Goal: Check status: Check status

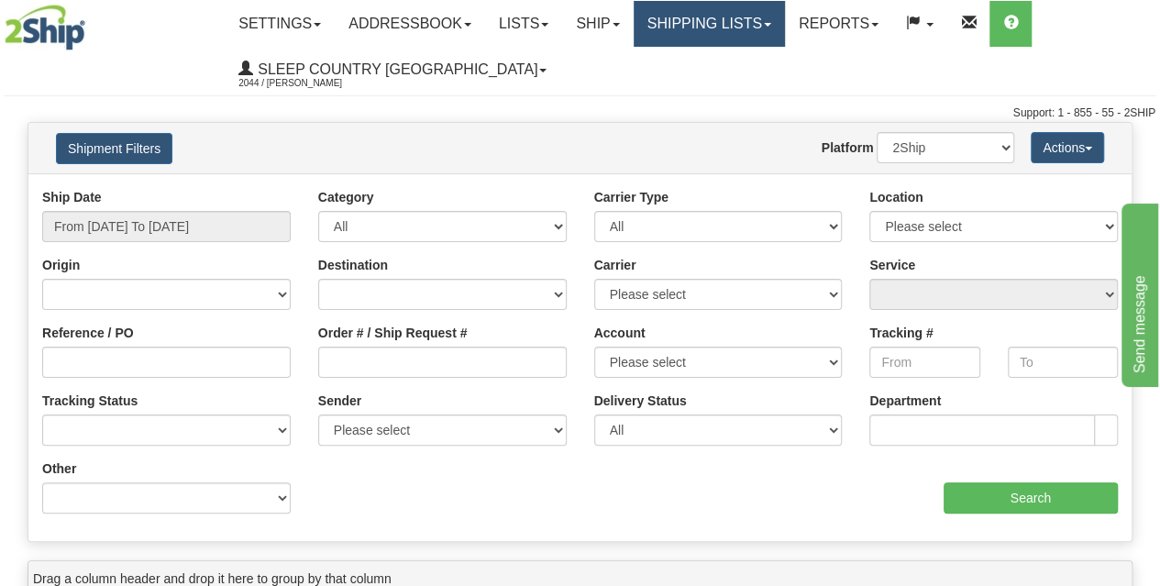
click at [734, 31] on link "Shipping lists" at bounding box center [709, 24] width 151 height 46
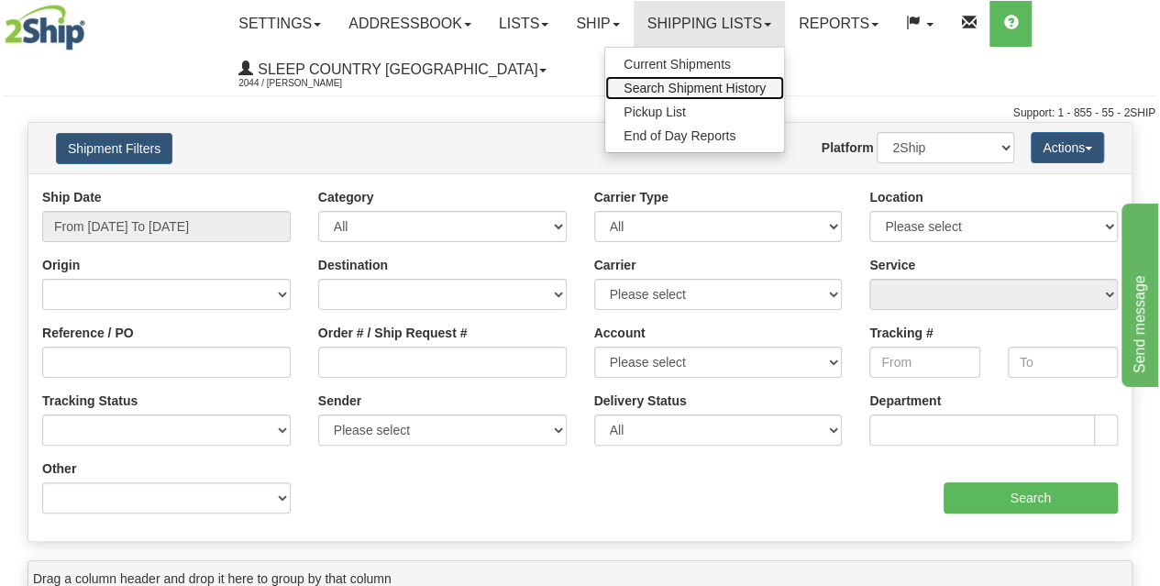
click at [673, 88] on span "Search Shipment History" at bounding box center [695, 88] width 142 height 15
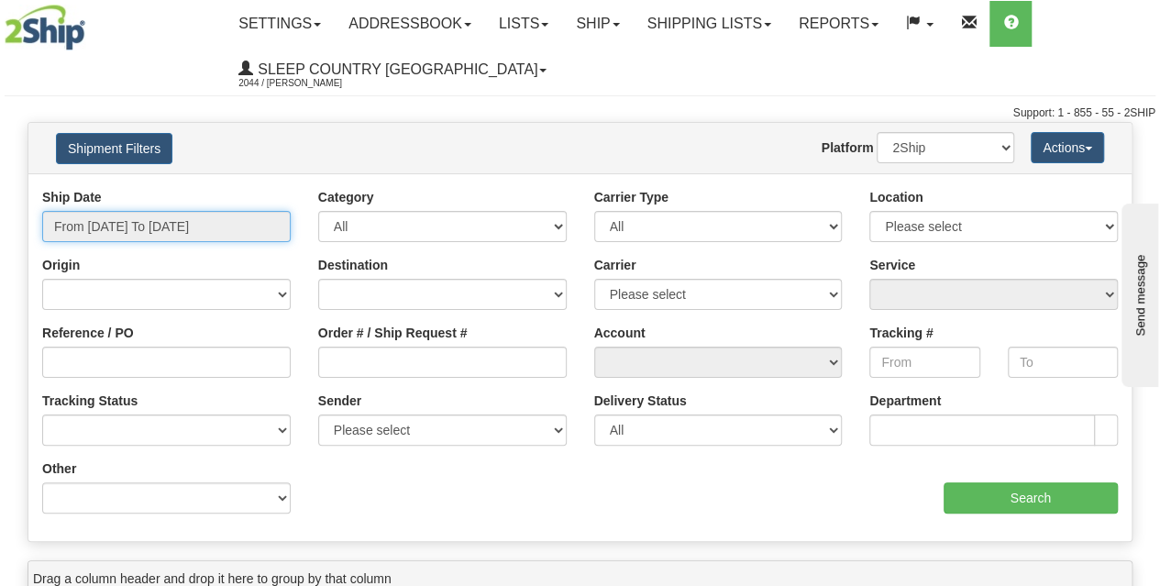
click at [168, 211] on input "From [DATE] To [DATE]" at bounding box center [166, 226] width 249 height 31
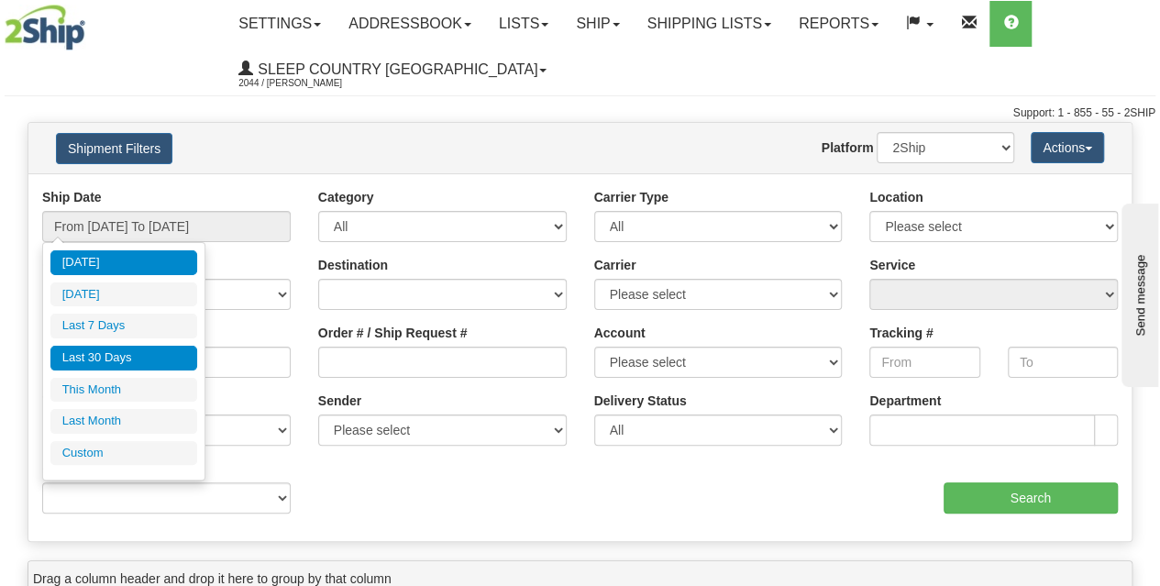
click at [102, 353] on li "Last 30 Days" at bounding box center [123, 358] width 147 height 25
type input "From [DATE] To [DATE]"
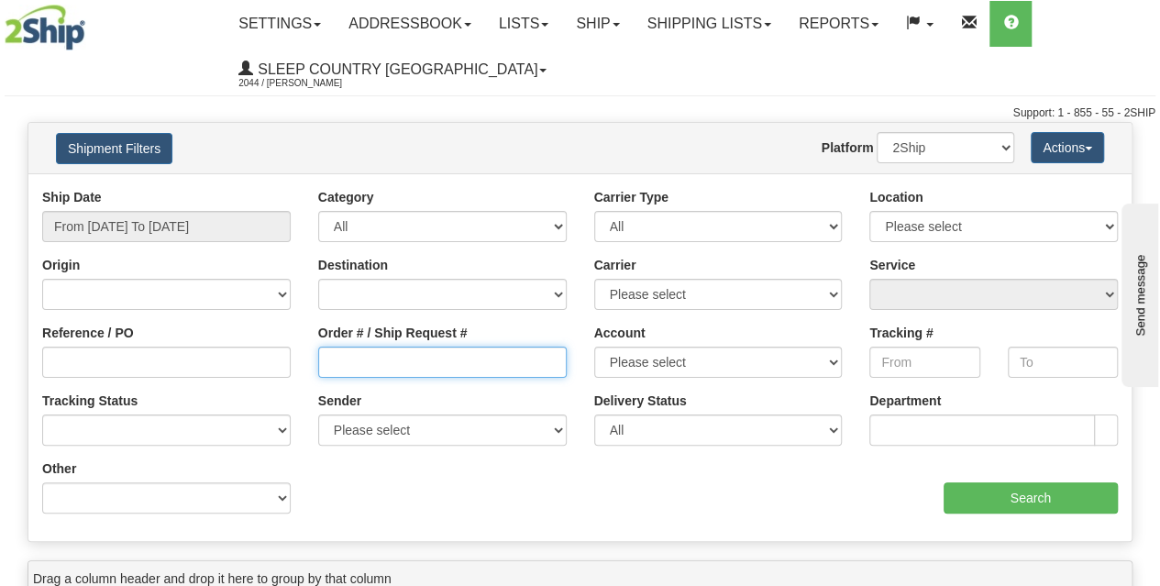
click at [346, 370] on input "Order # / Ship Request #" at bounding box center [442, 362] width 249 height 31
paste input "9002H924965"
type input "9002H924965"
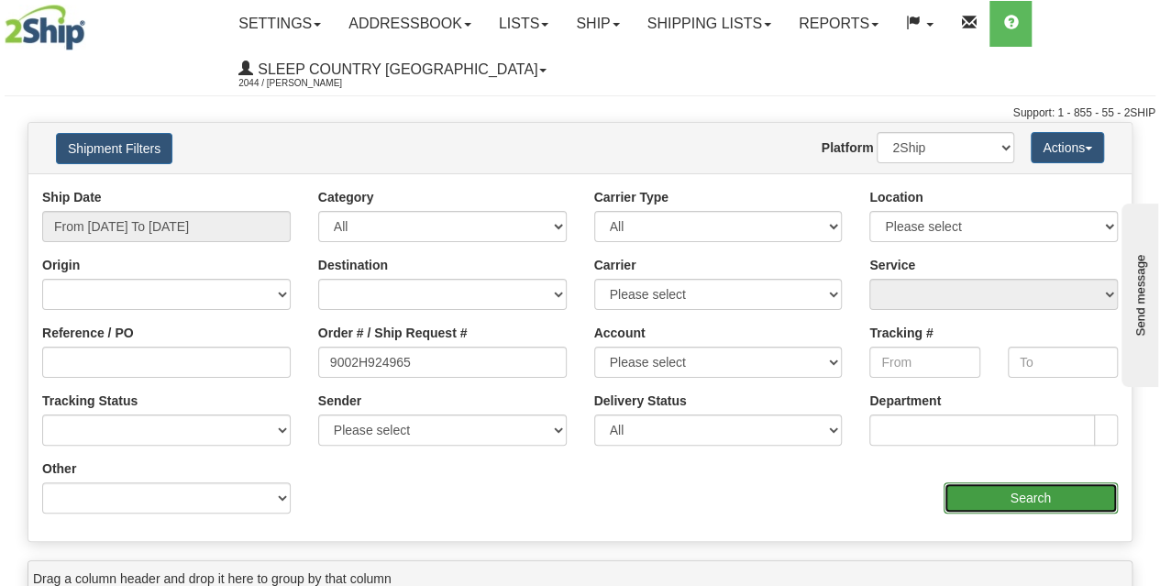
click at [966, 500] on input "Search" at bounding box center [1031, 497] width 175 height 31
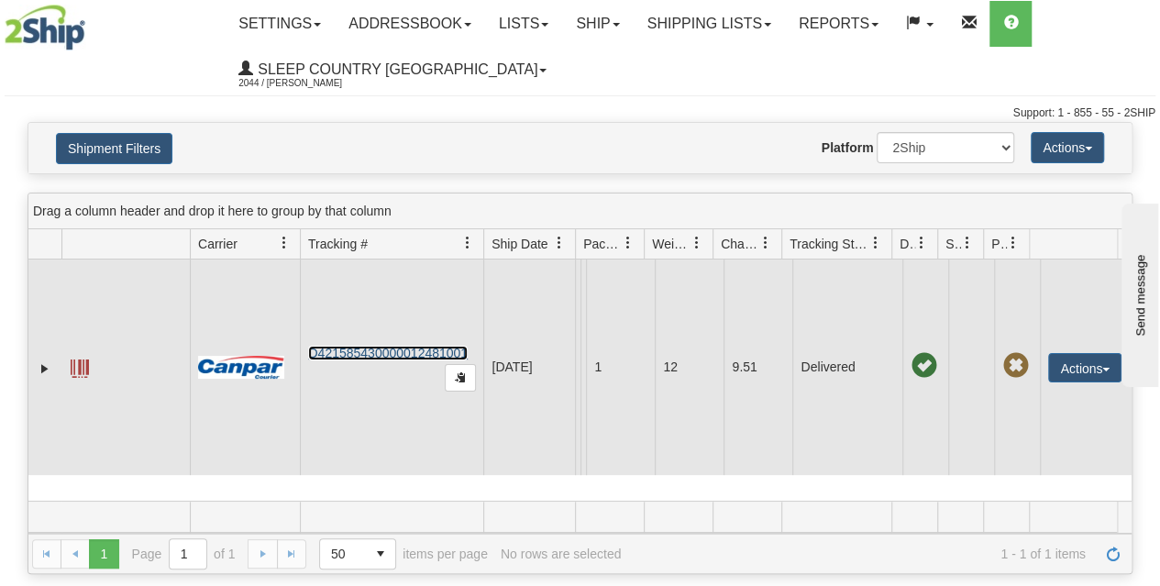
click at [374, 360] on link "D421585430000012481001" at bounding box center [388, 353] width 160 height 15
